Goal: Transaction & Acquisition: Purchase product/service

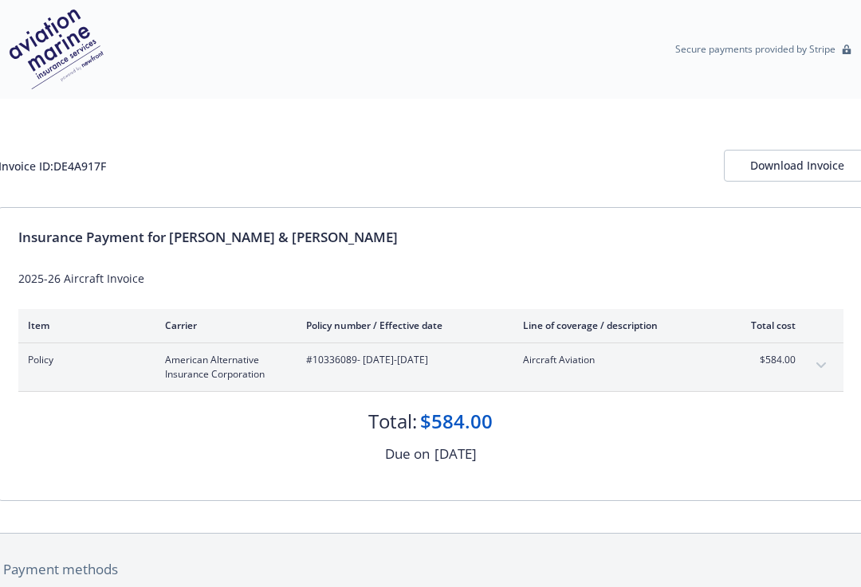
click at [826, 361] on button "expand content" at bounding box center [820, 365] width 25 height 25
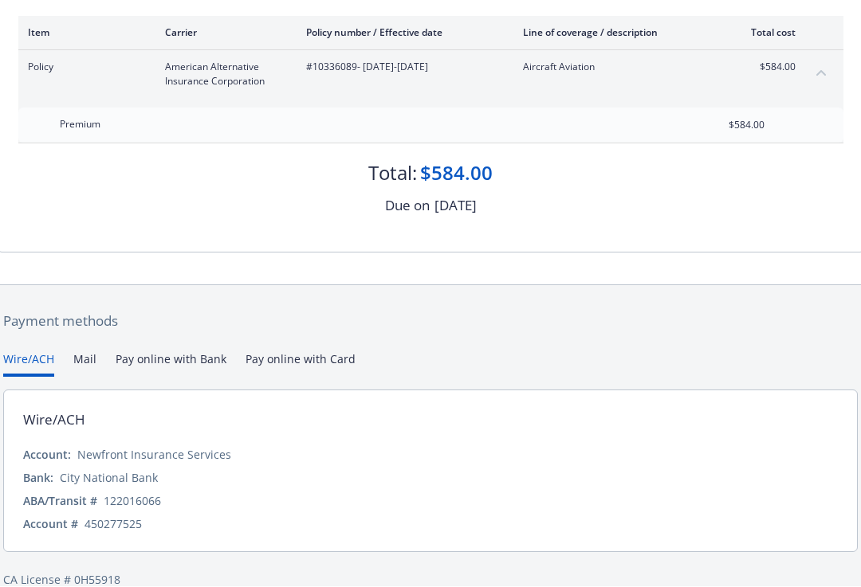
scroll to position [292, 0]
click at [296, 378] on button "Pay online with Card" at bounding box center [300, 365] width 110 height 26
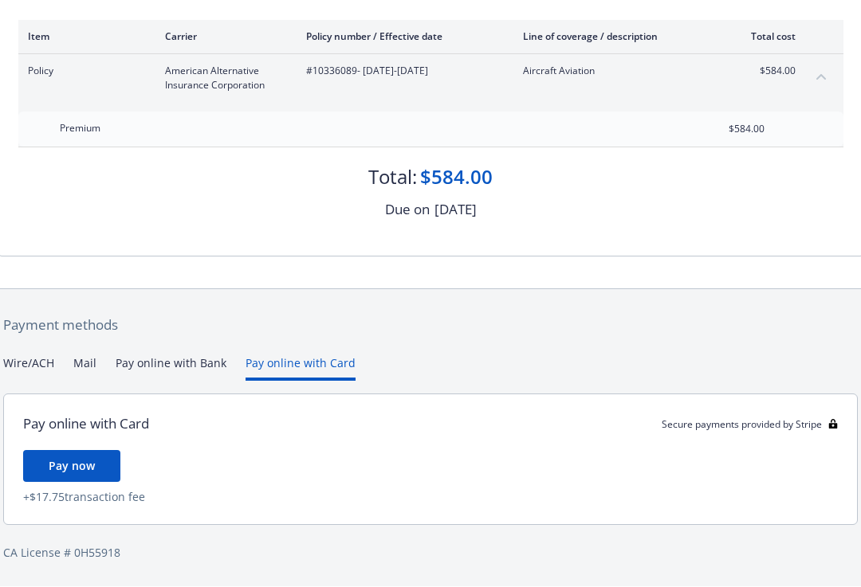
scroll to position [261, 0]
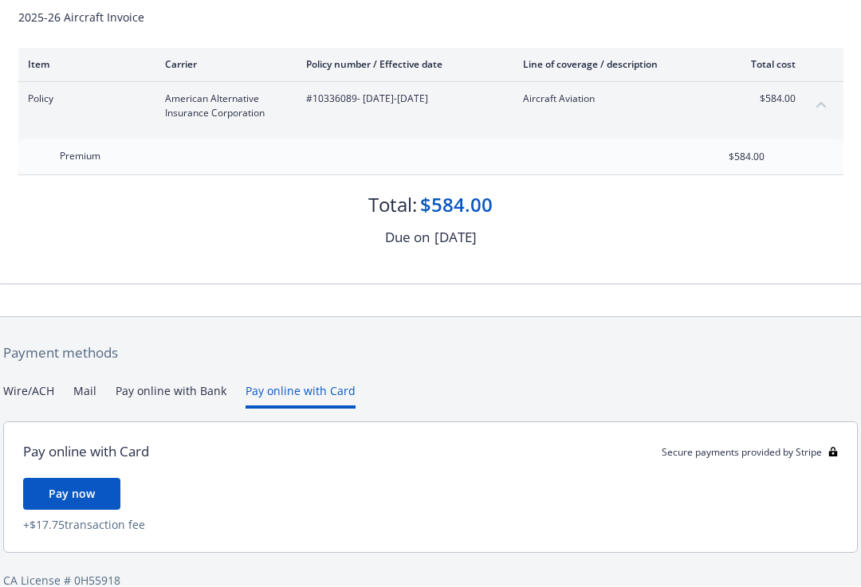
click at [180, 393] on button "Pay online with Bank" at bounding box center [171, 396] width 111 height 26
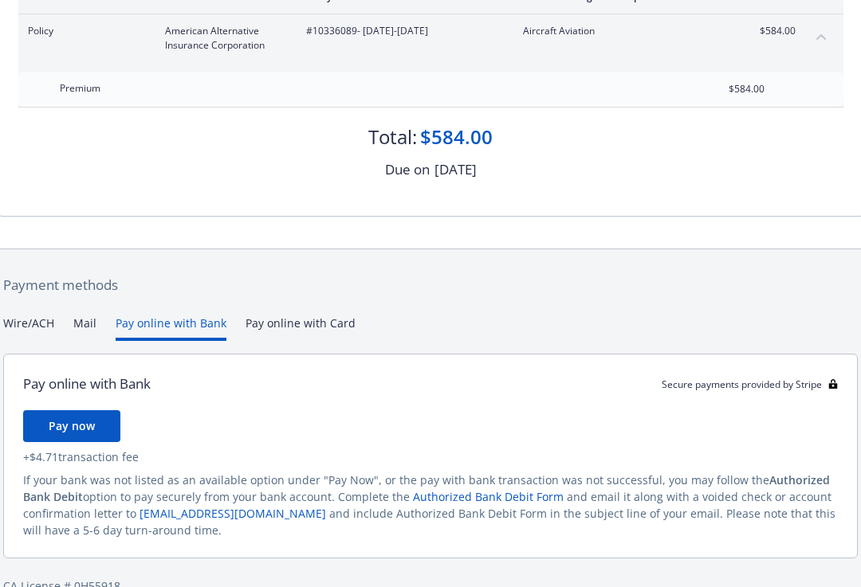
scroll to position [334, 0]
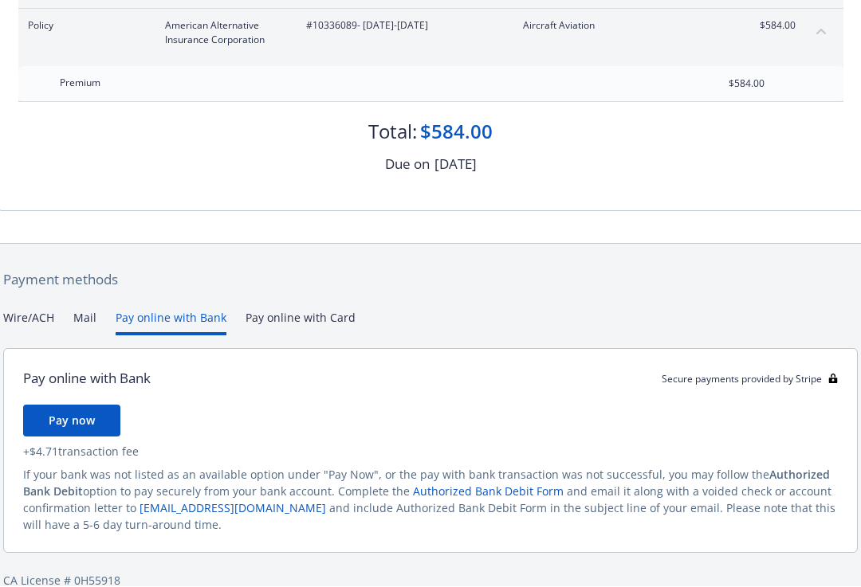
click at [37, 336] on button "Wire/ACH" at bounding box center [28, 323] width 51 height 26
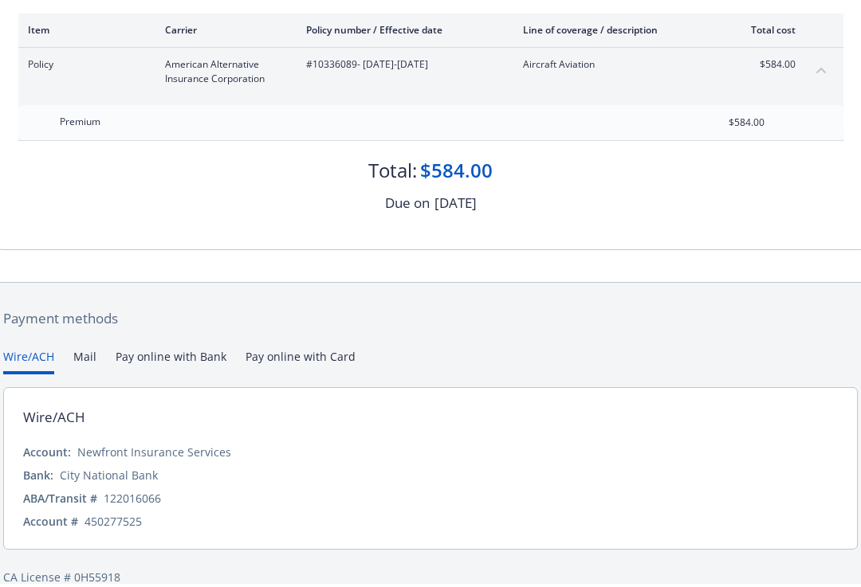
scroll to position [292, 0]
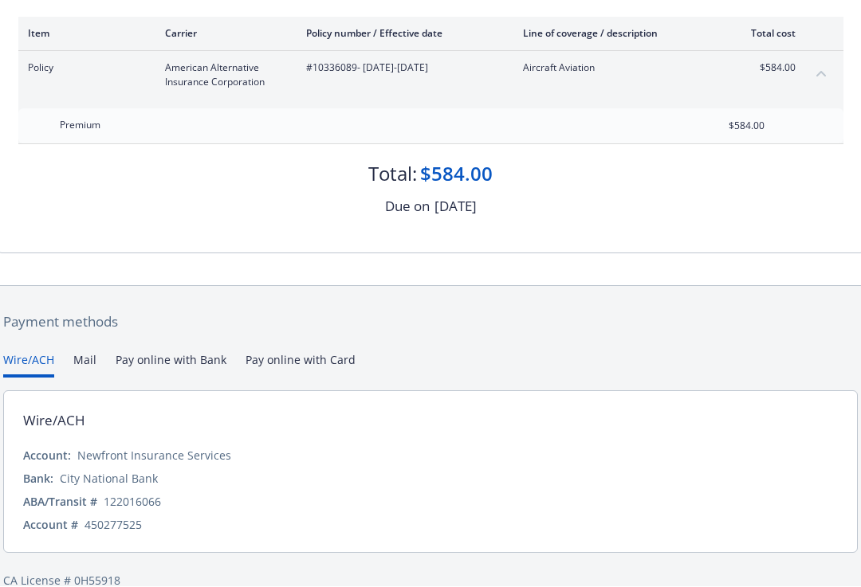
click at [89, 365] on button "Mail" at bounding box center [84, 365] width 23 height 26
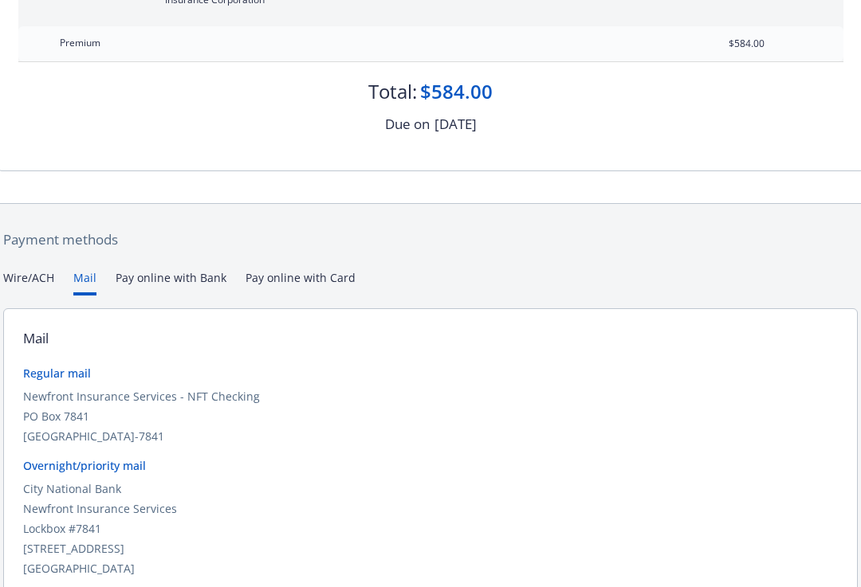
click at [160, 296] on button "Pay online with Bank" at bounding box center [171, 282] width 111 height 26
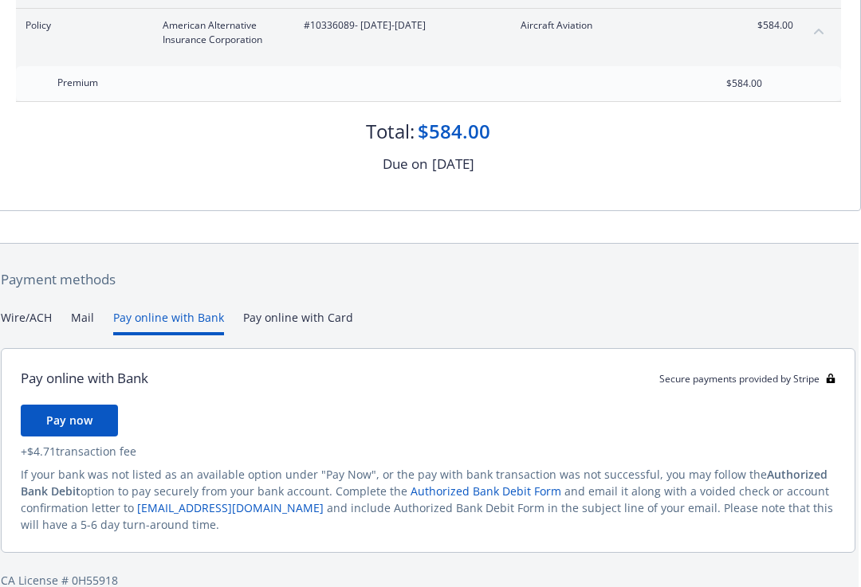
scroll to position [334, 2]
click at [88, 422] on span "Pay now" at bounding box center [69, 421] width 46 height 15
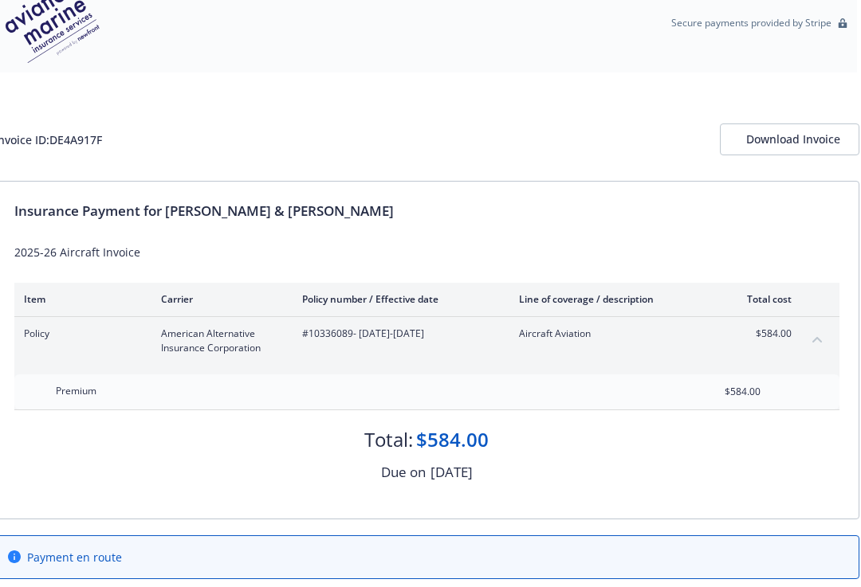
scroll to position [0, 2]
